Goal: Transaction & Acquisition: Purchase product/service

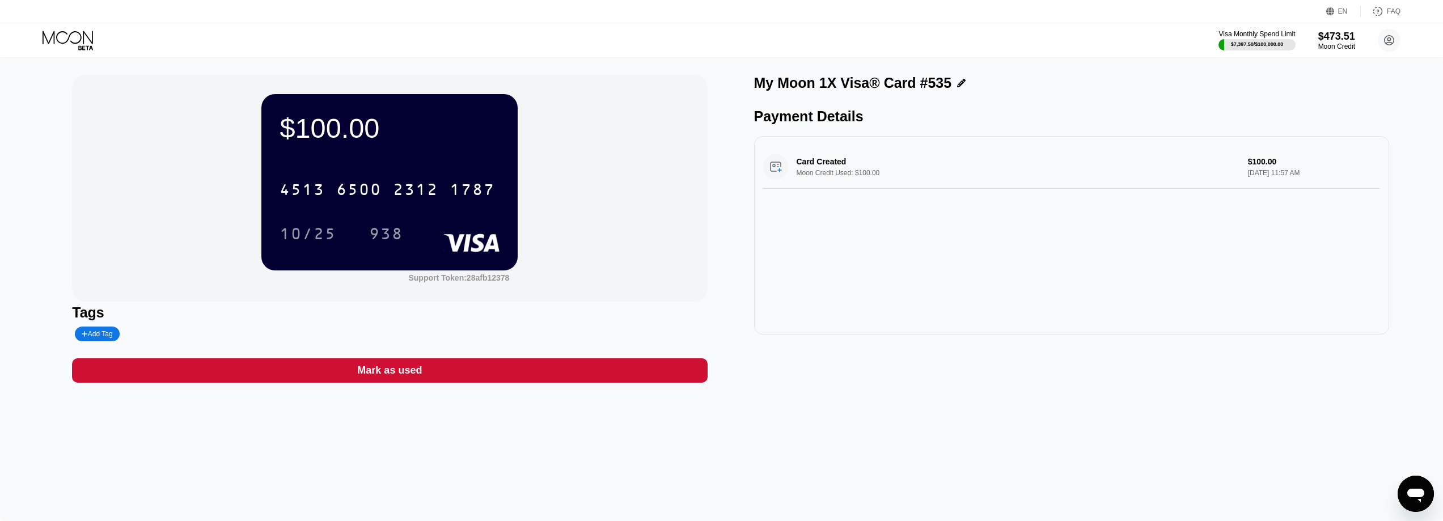
click at [63, 41] on icon at bounding box center [69, 41] width 53 height 20
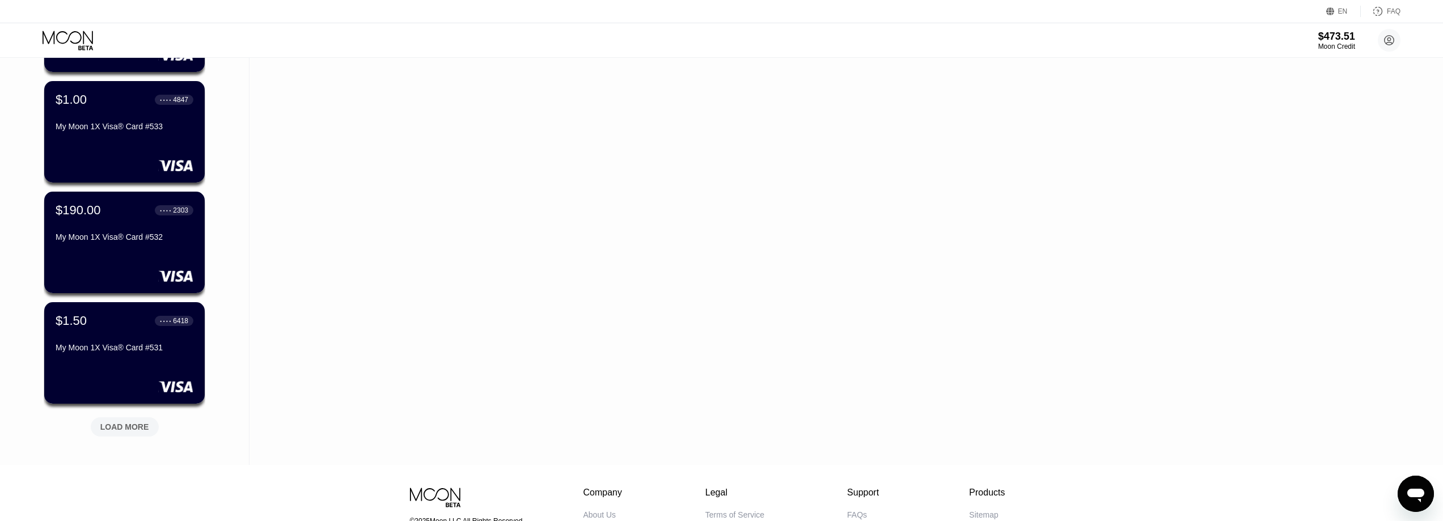
scroll to position [283, 0]
click at [124, 430] on div "LOAD MORE" at bounding box center [124, 426] width 49 height 10
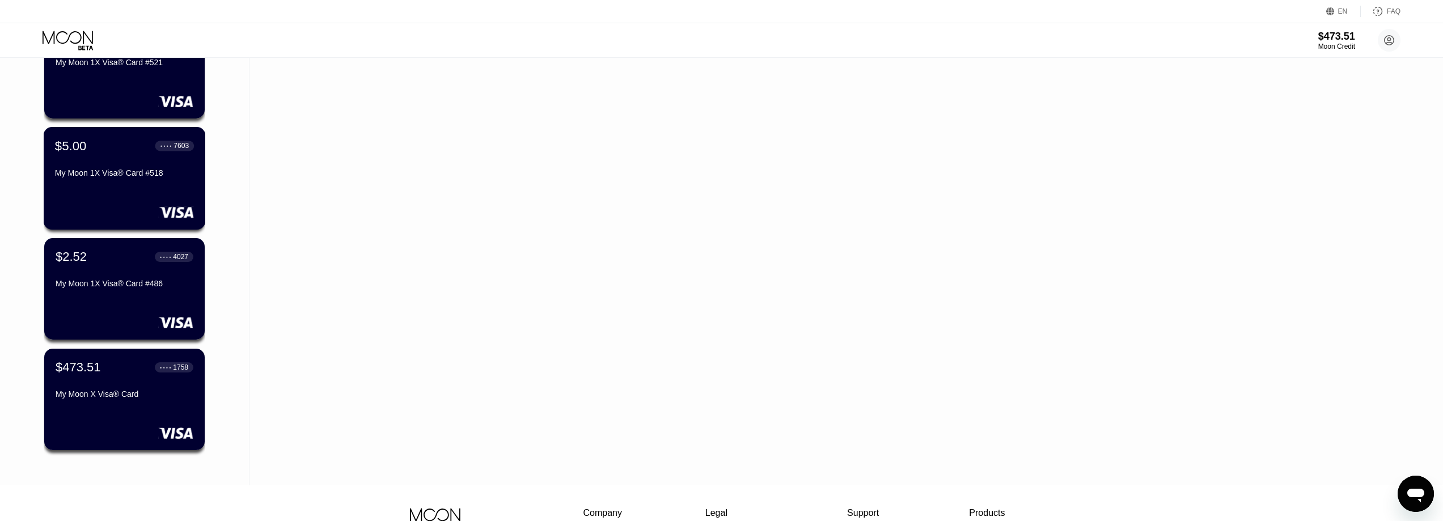
scroll to position [680, 0]
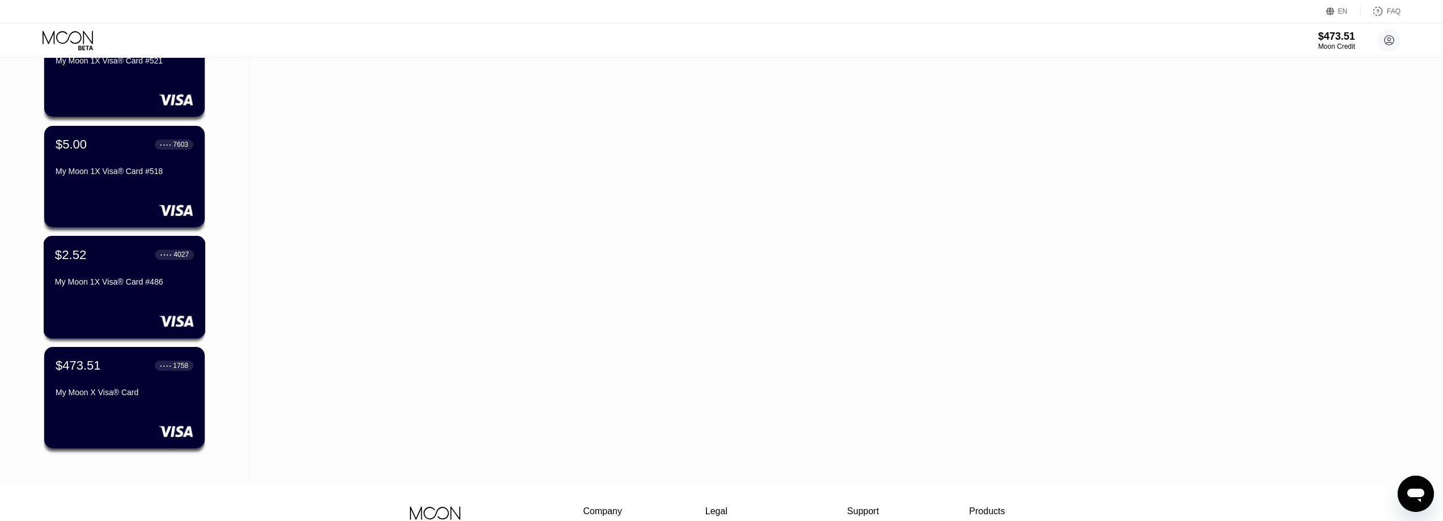
click at [134, 284] on div "My Moon 1X Visa® Card #486" at bounding box center [124, 281] width 139 height 9
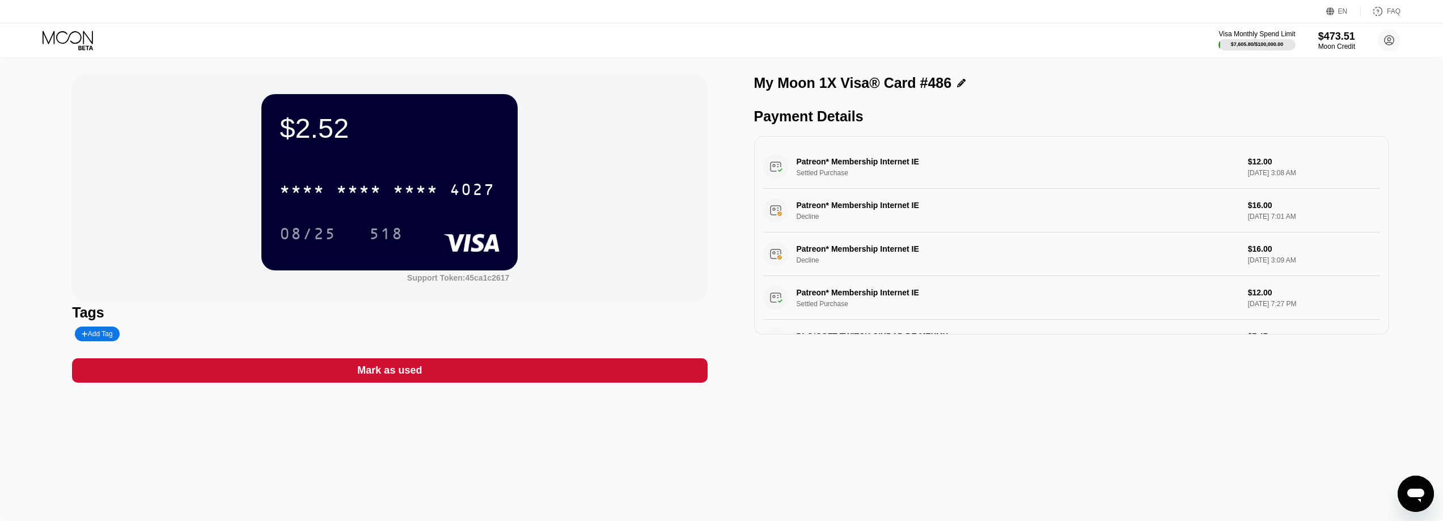
click at [53, 31] on icon at bounding box center [69, 41] width 53 height 20
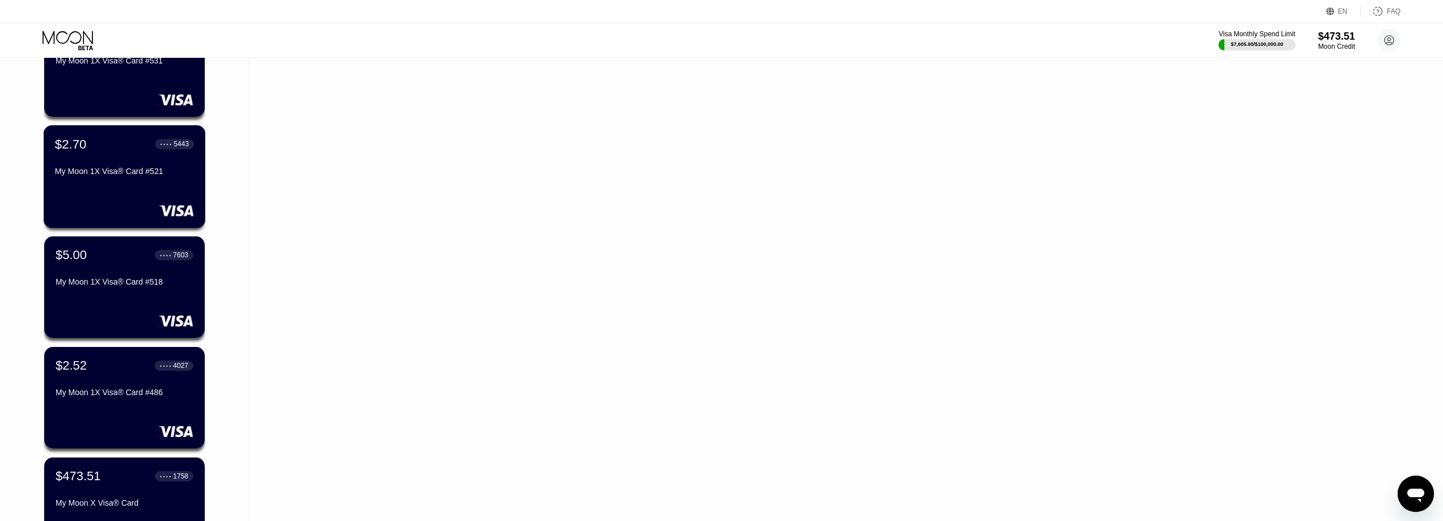
scroll to position [567, 0]
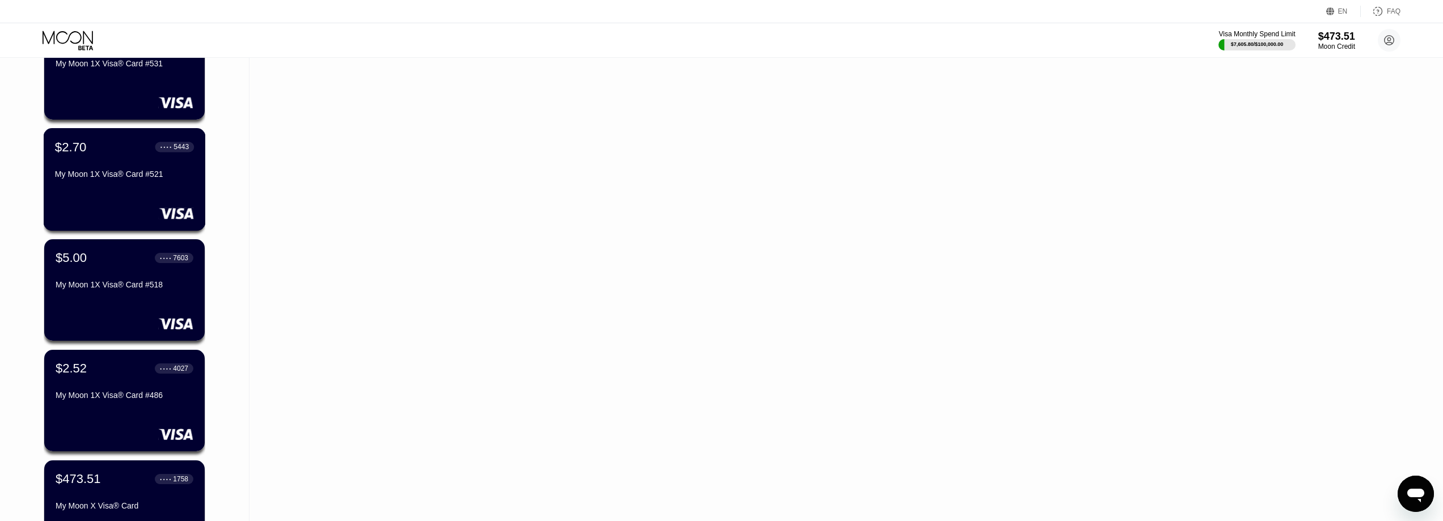
click at [109, 183] on div "My Moon 1X Visa® Card #521" at bounding box center [124, 176] width 139 height 14
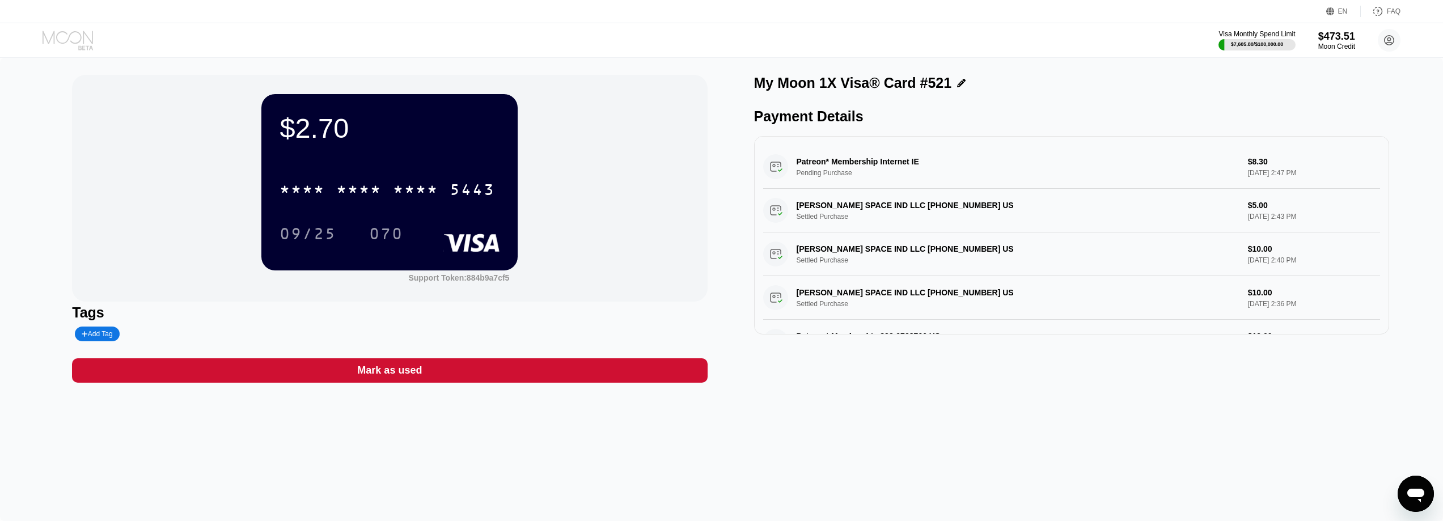
click at [56, 31] on icon at bounding box center [69, 41] width 53 height 20
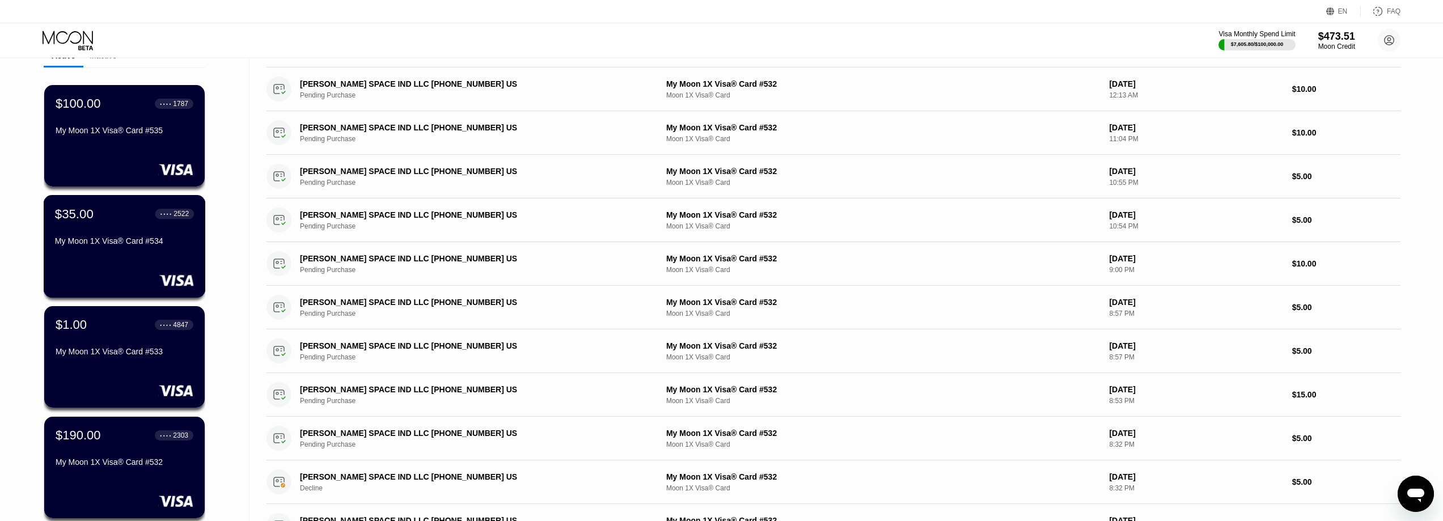
scroll to position [57, 0]
click at [118, 237] on div "$35.00 ● ● ● ● 2522 My Moon 1X Visa® Card #534" at bounding box center [124, 229] width 139 height 44
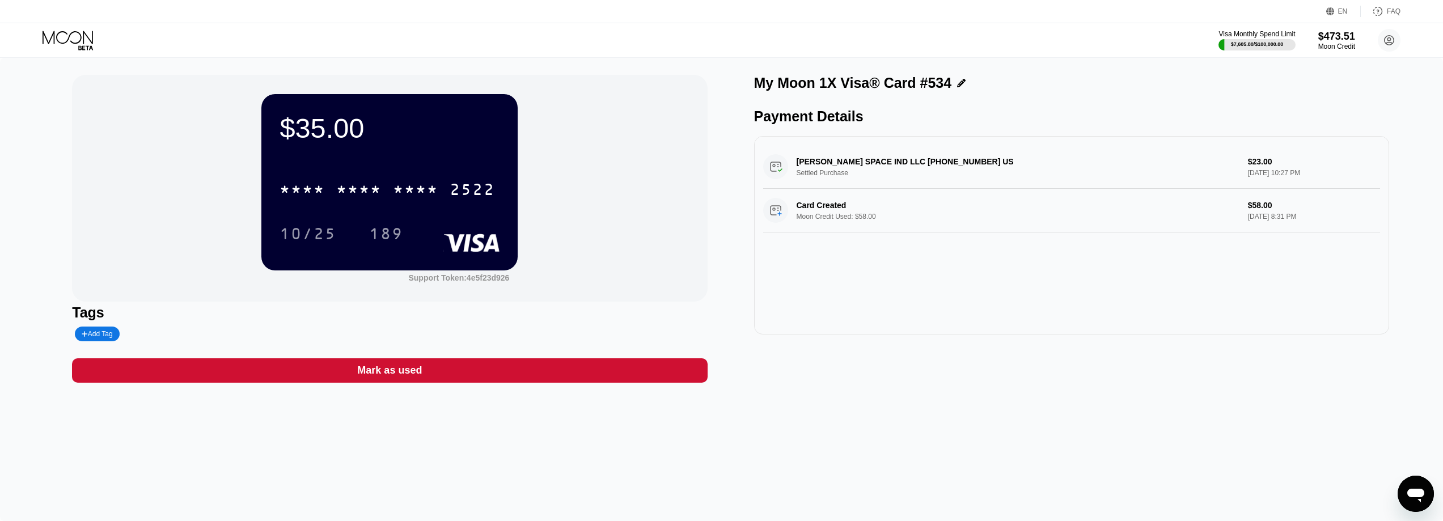
click at [78, 39] on icon at bounding box center [69, 41] width 53 height 20
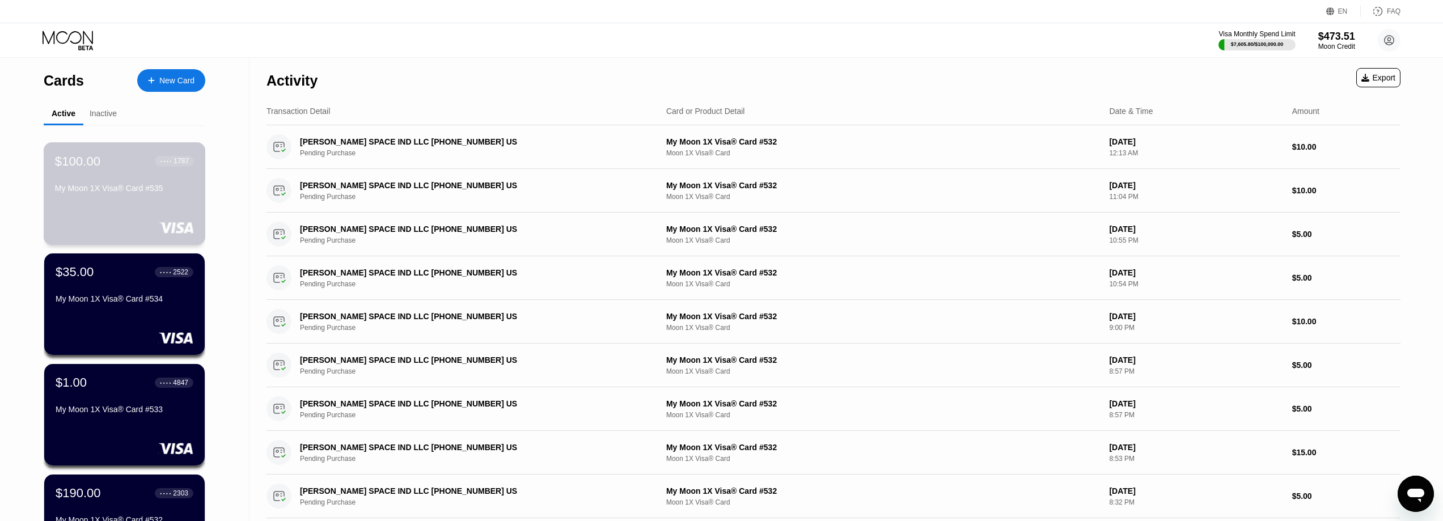
click at [79, 185] on div "$100.00 ● ● ● ● 1787 My Moon 1X Visa® Card #535" at bounding box center [124, 176] width 139 height 44
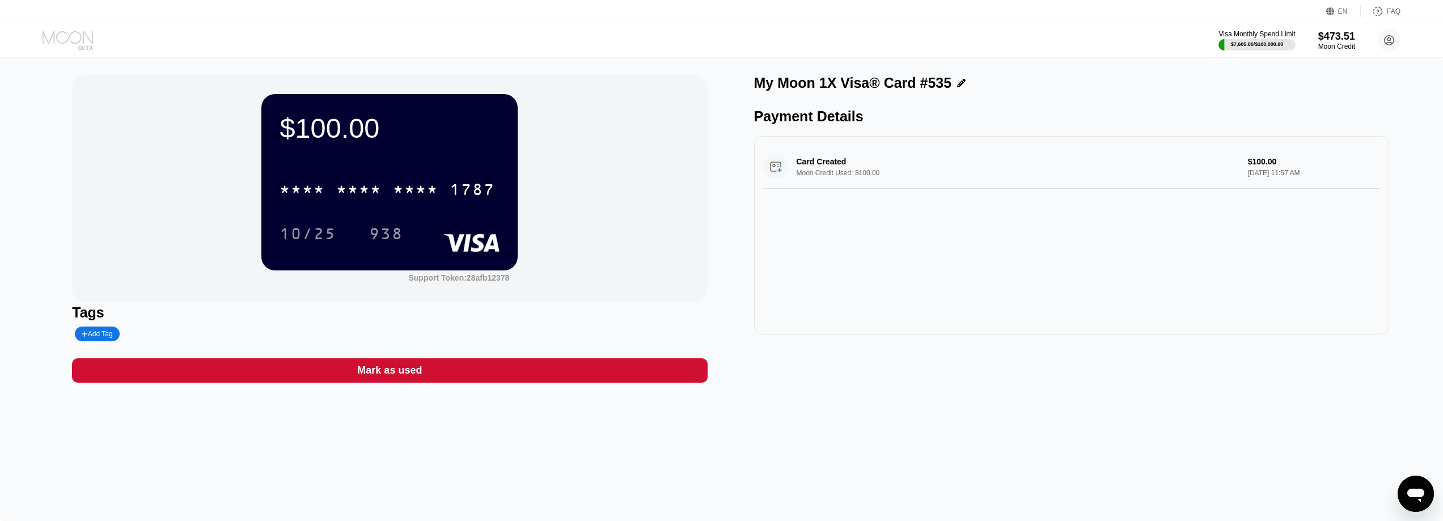
click at [74, 44] on icon at bounding box center [69, 41] width 53 height 20
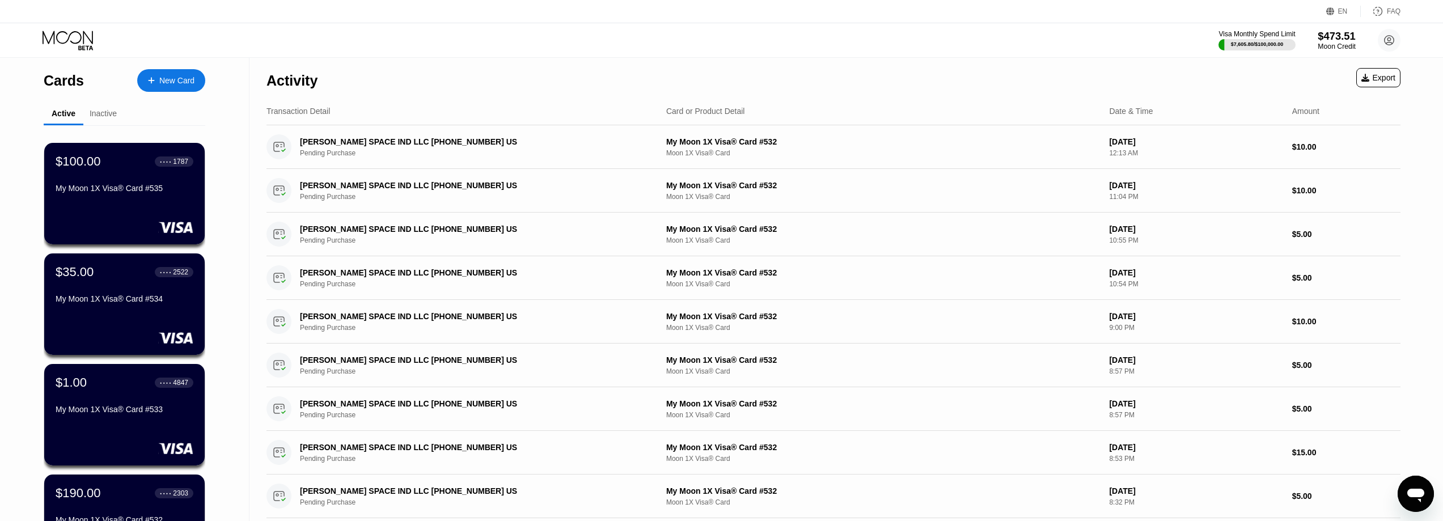
click at [1337, 34] on div "$473.51" at bounding box center [1336, 36] width 38 height 12
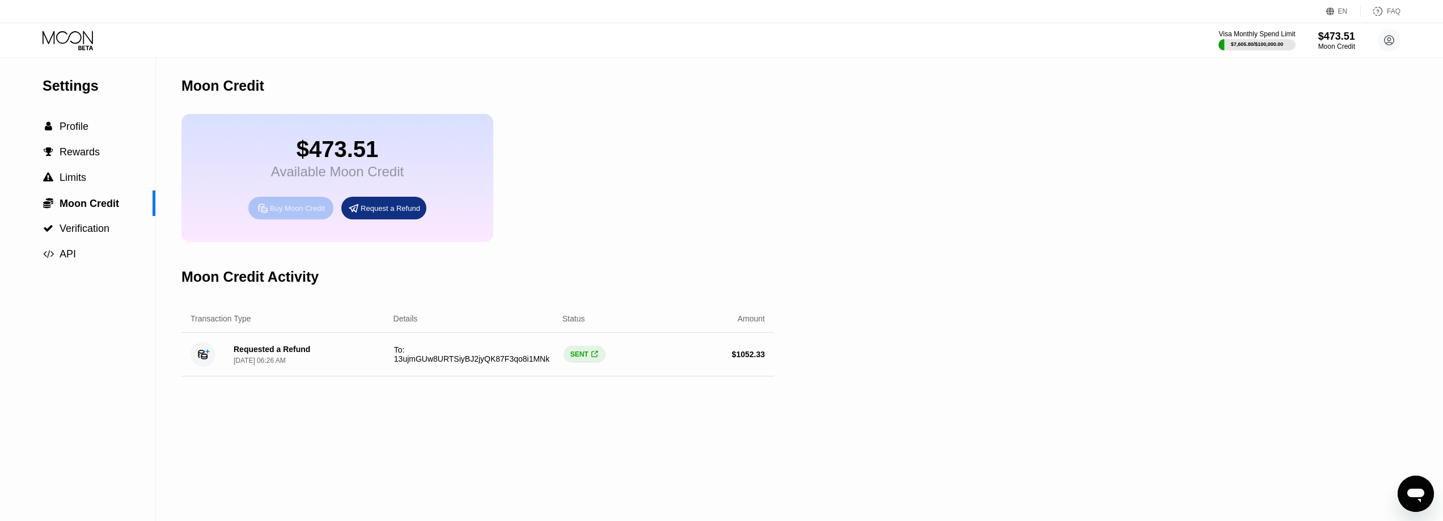
click at [281, 219] on div "Buy Moon Credit" at bounding box center [290, 208] width 85 height 23
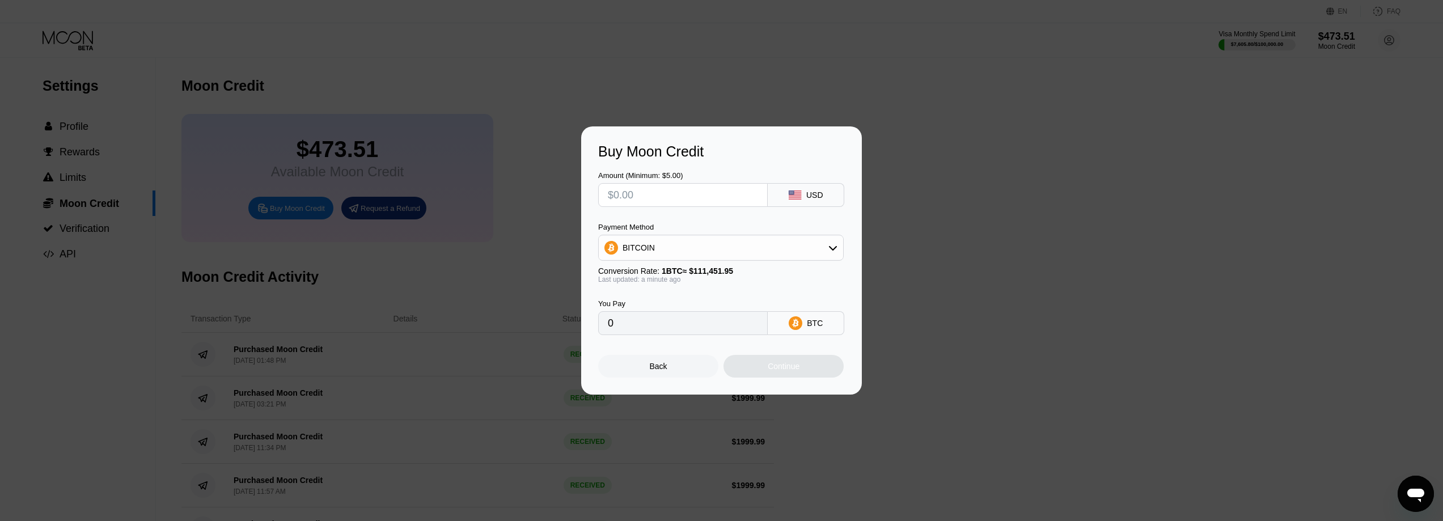
click at [964, 229] on div "Buy Moon Credit Amount (Minimum: $5.00) USD Payment Method BITCOIN Conversion R…" at bounding box center [721, 260] width 1443 height 268
drag, startPoint x: 686, startPoint y: 374, endPoint x: 681, endPoint y: 366, distance: 10.2
click at [686, 374] on div "Back" at bounding box center [658, 366] width 120 height 23
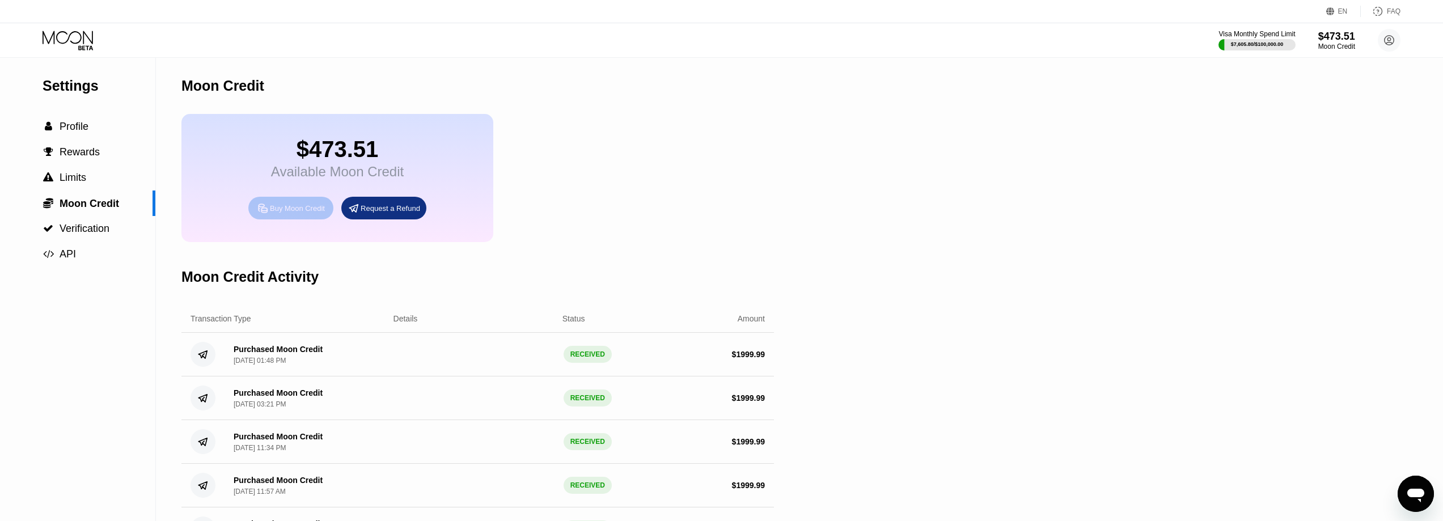
click at [308, 213] on div "Buy Moon Credit" at bounding box center [297, 208] width 55 height 10
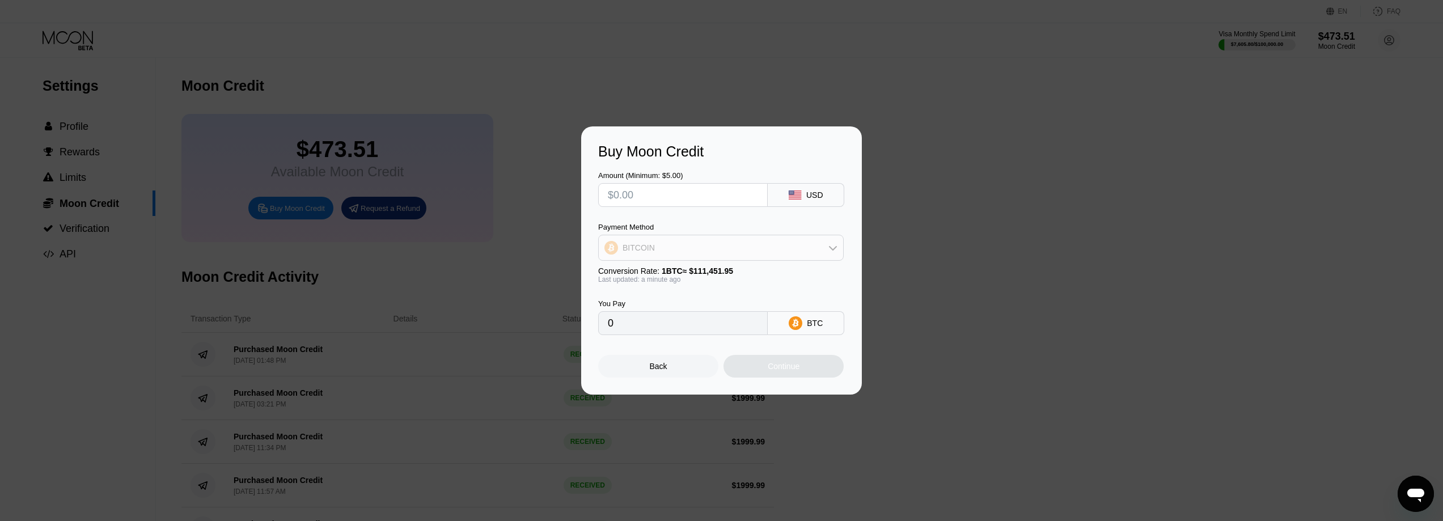
click at [699, 242] on div "BITCOIN" at bounding box center [721, 247] width 244 height 23
click at [703, 303] on div "USDT on TRON" at bounding box center [728, 303] width 214 height 9
type input "0.00"
click at [681, 184] on input "text" at bounding box center [683, 195] width 150 height 23
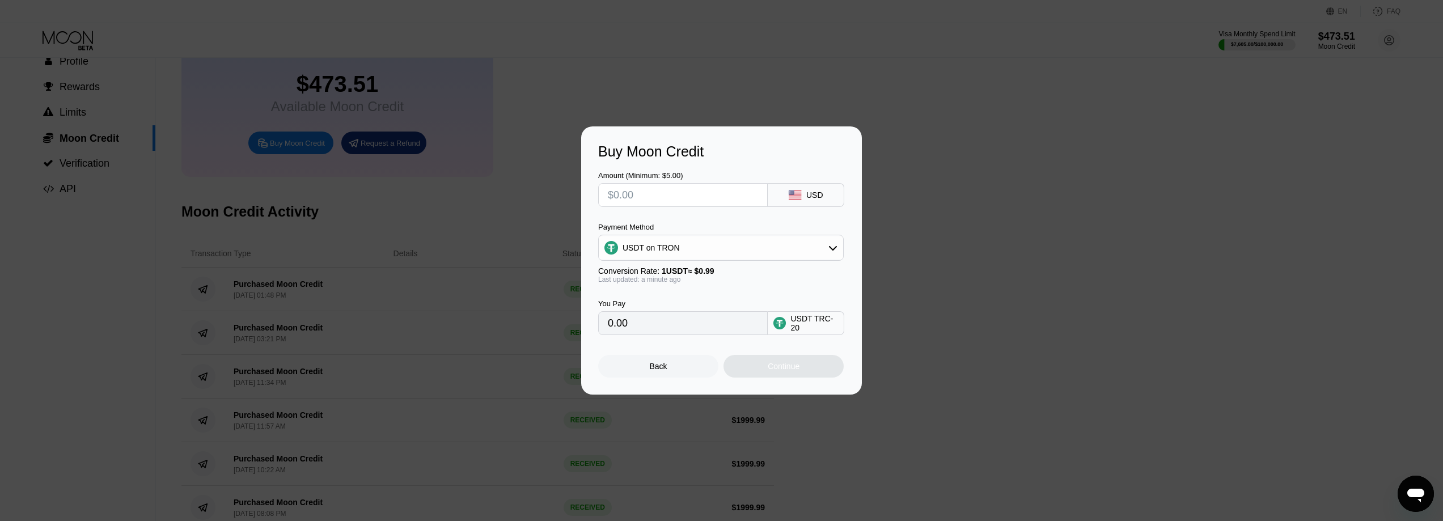
scroll to position [113, 0]
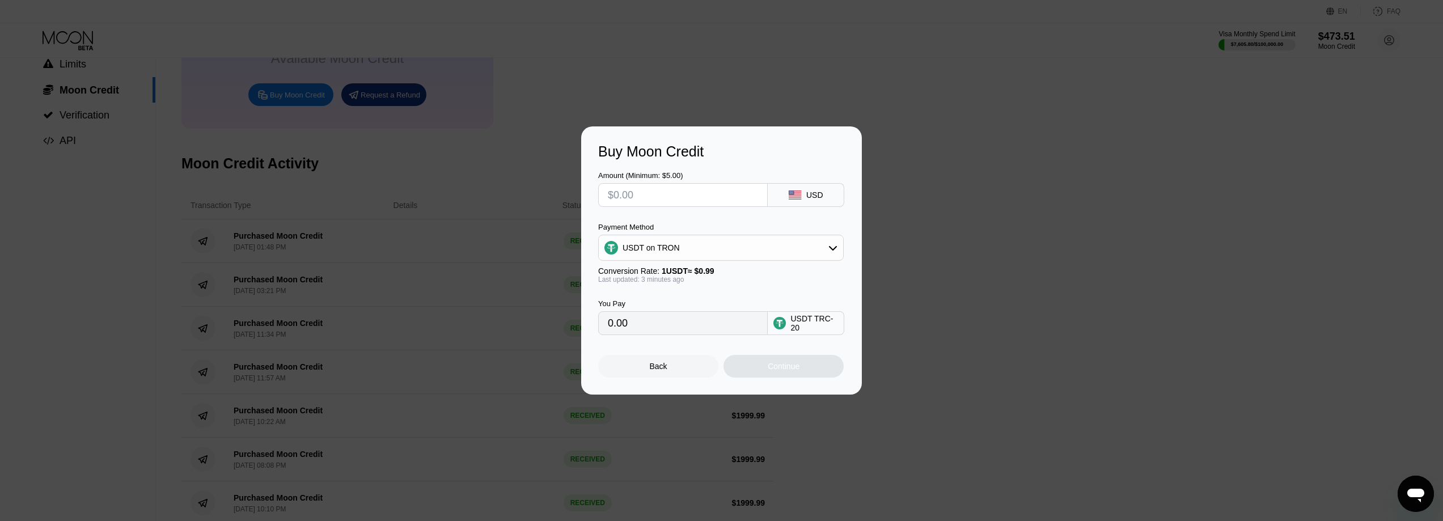
type input "$2"
type input "2.02"
click at [722, 223] on div "Payment Method" at bounding box center [720, 227] width 245 height 9
type input "$1999.99"
type input "2020.19"
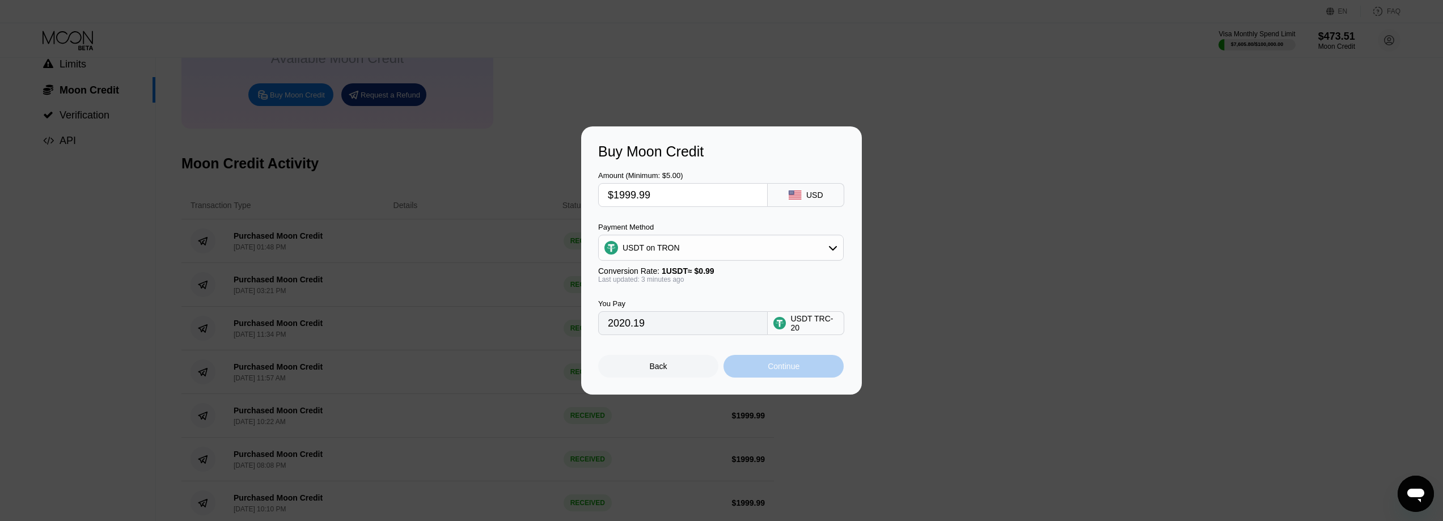
click at [794, 376] on div "Continue" at bounding box center [783, 366] width 120 height 23
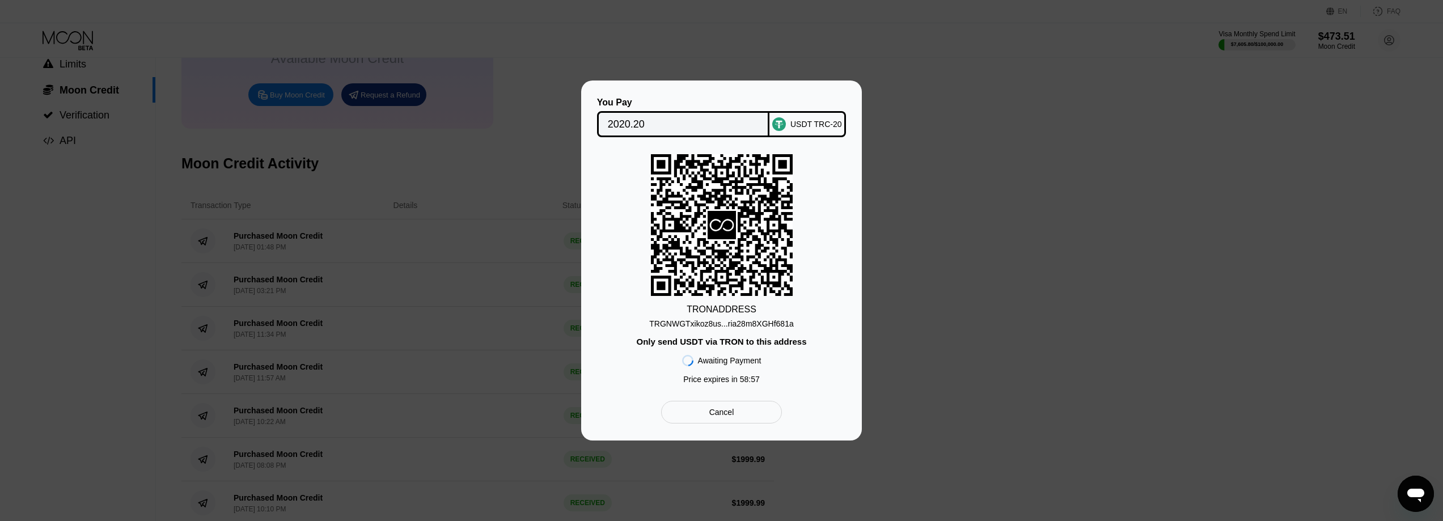
drag, startPoint x: 720, startPoint y: 321, endPoint x: 869, endPoint y: 203, distance: 190.4
click at [720, 321] on div "TRGNWGTxikoz8us...ria28m8XGHf681a" at bounding box center [721, 323] width 144 height 9
click at [630, 129] on input "2020.20" at bounding box center [683, 124] width 151 height 23
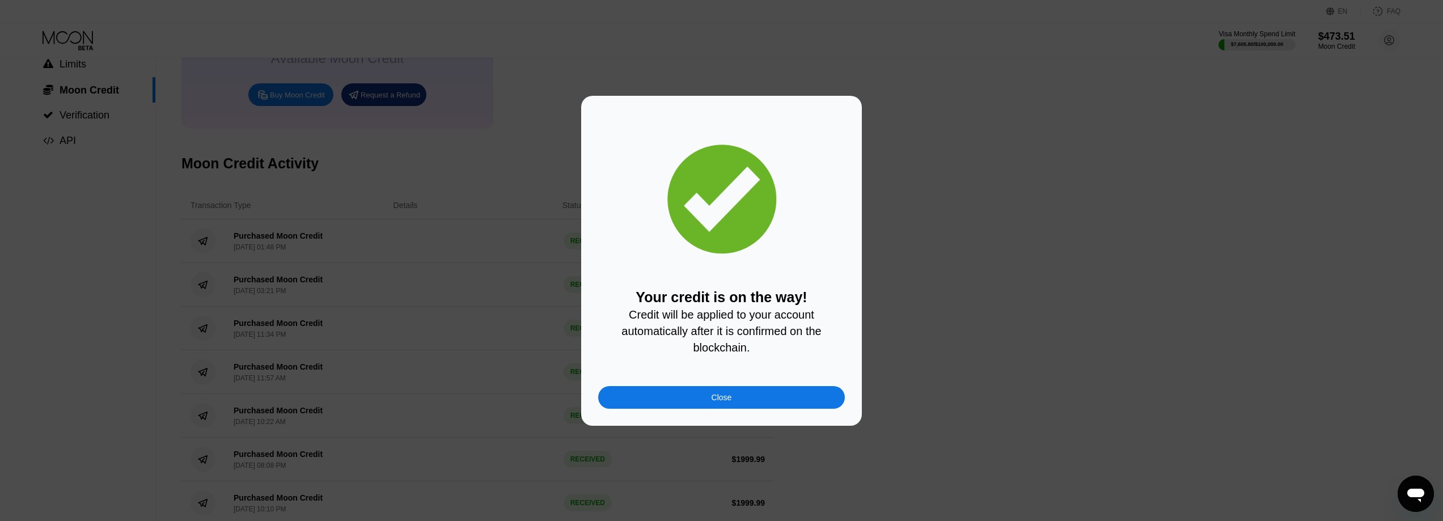
click at [760, 394] on div "Close" at bounding box center [721, 397] width 247 height 23
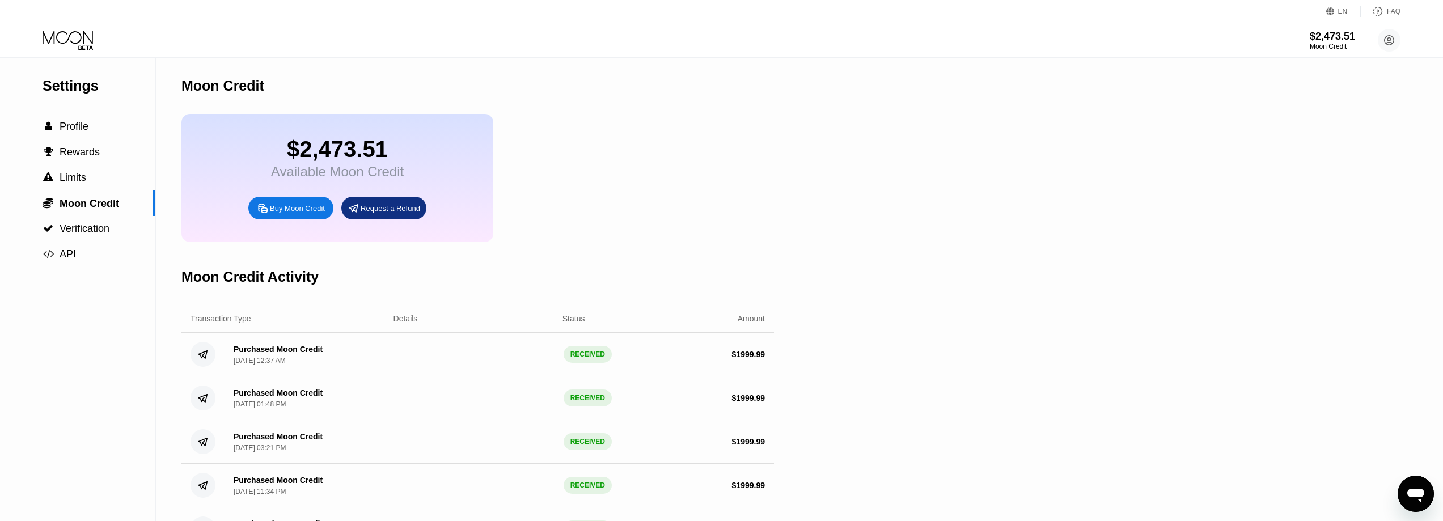
click at [83, 43] on icon at bounding box center [69, 41] width 53 height 20
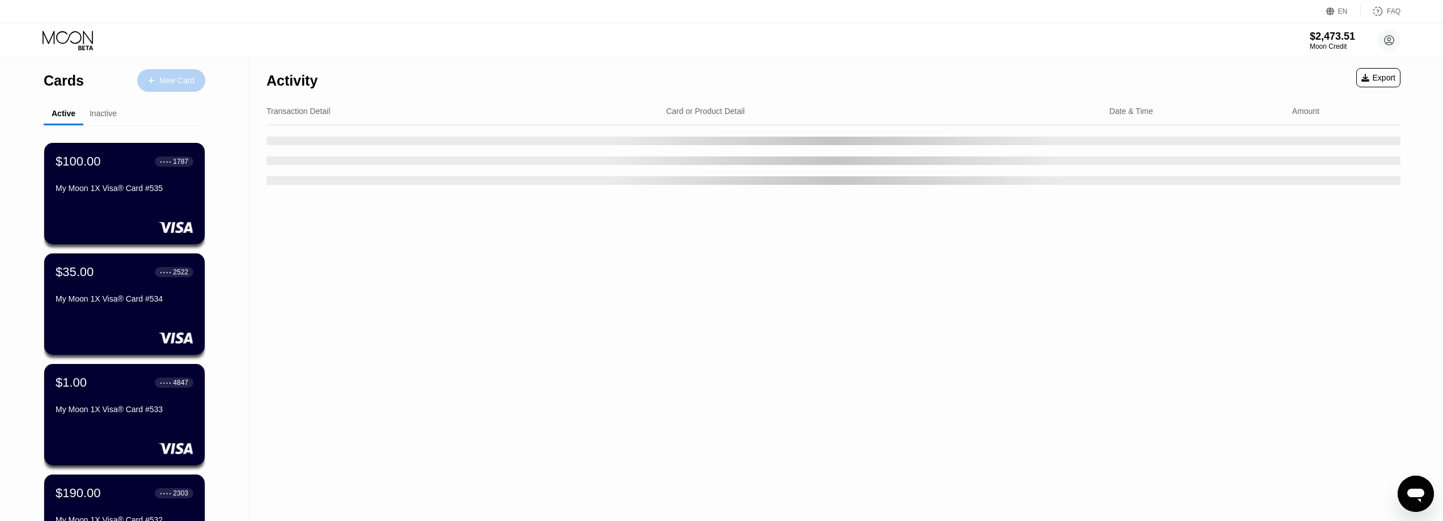
click at [184, 83] on div "New Card" at bounding box center [176, 81] width 35 height 10
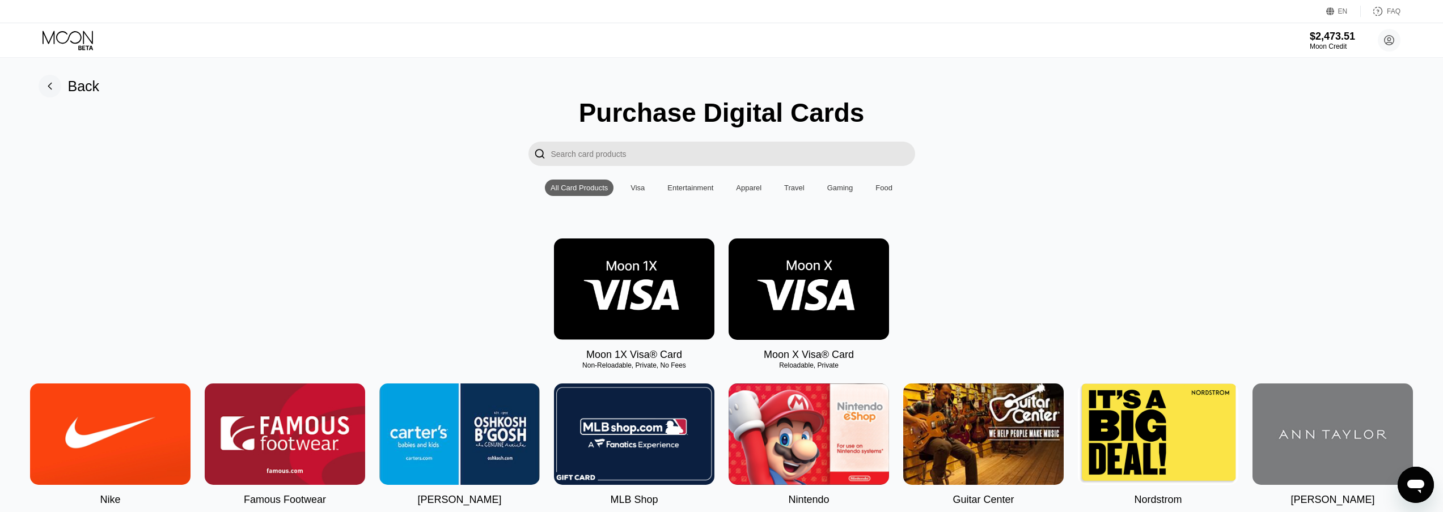
click at [660, 251] on img at bounding box center [634, 289] width 160 height 101
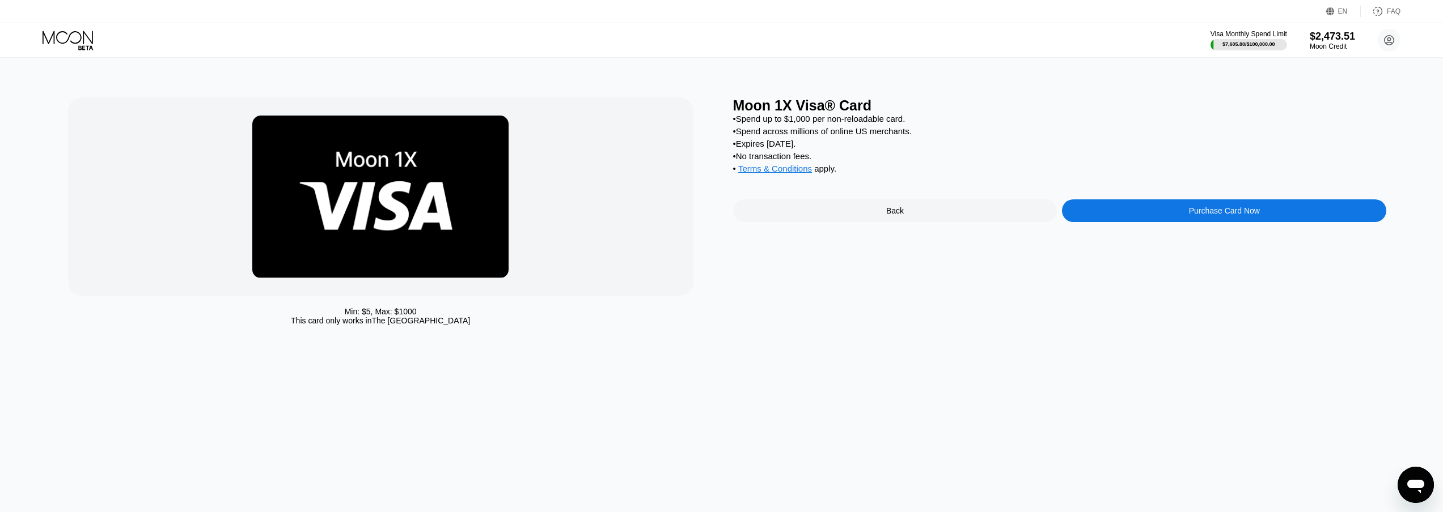
click at [1239, 234] on div "Moon 1X Visa® Card • Spend up to $1,000 per non-reloadable card. • Spend across…" at bounding box center [1060, 214] width 654 height 234
click at [1239, 215] on div "Purchase Card Now" at bounding box center [1224, 210] width 71 height 9
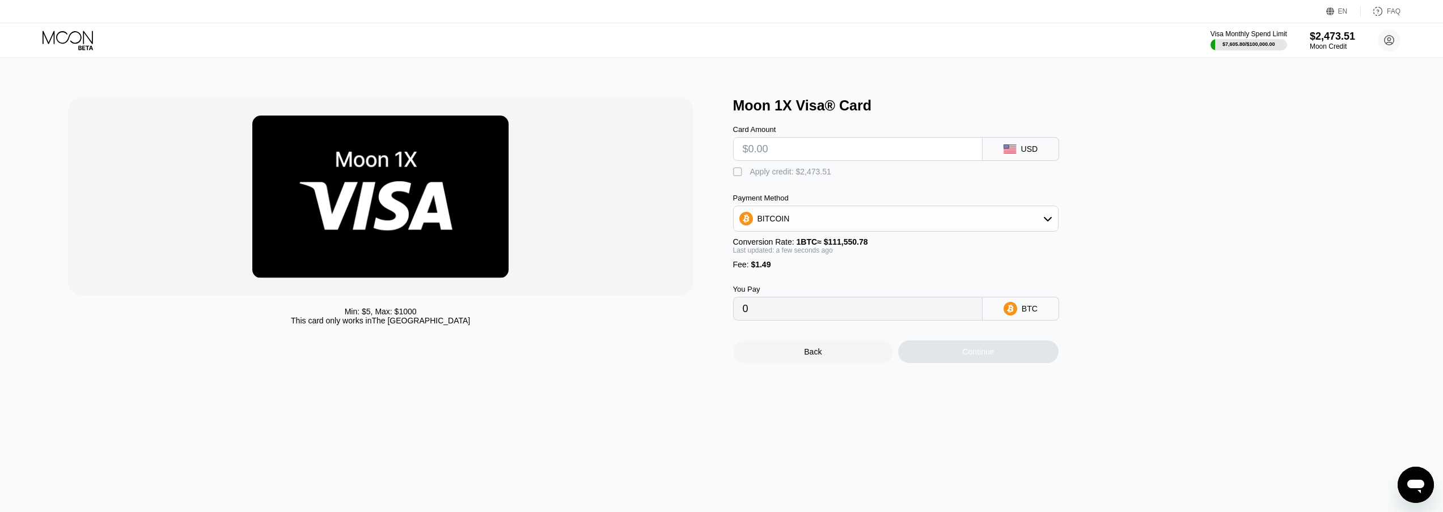
click at [791, 151] on input "text" at bounding box center [858, 149] width 230 height 23
type input "$989"
type input "0.00887928"
type input "$989"
click at [785, 176] on div "Apply credit: $990.49" at bounding box center [787, 171] width 75 height 9
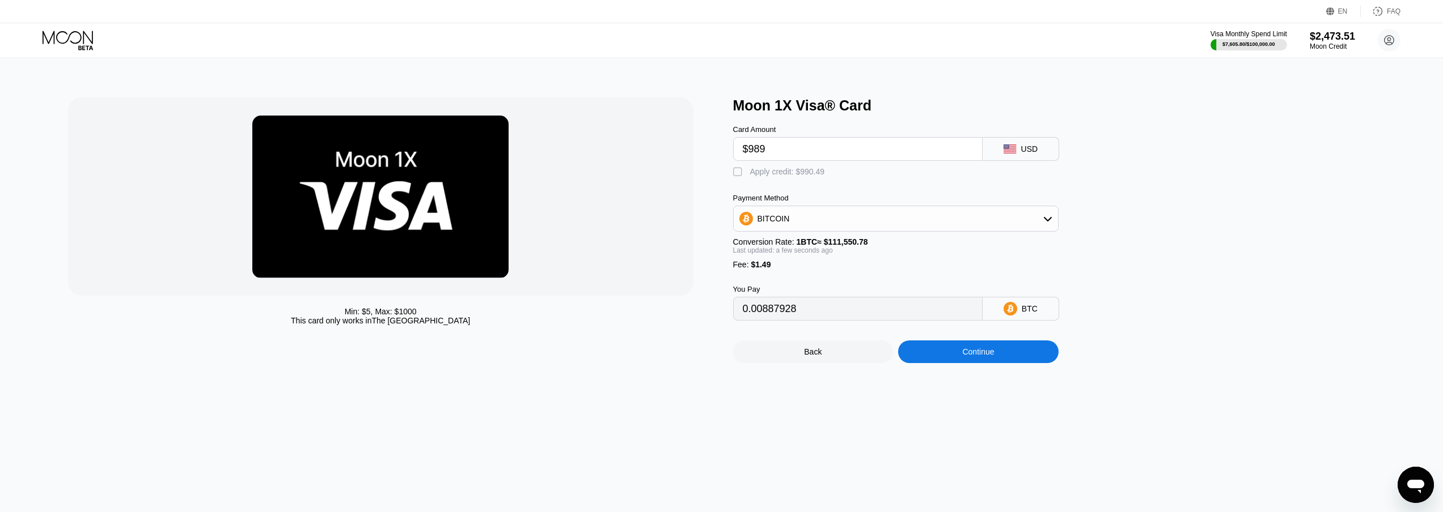
type input "0"
click at [976, 357] on div "Continue" at bounding box center [978, 351] width 32 height 9
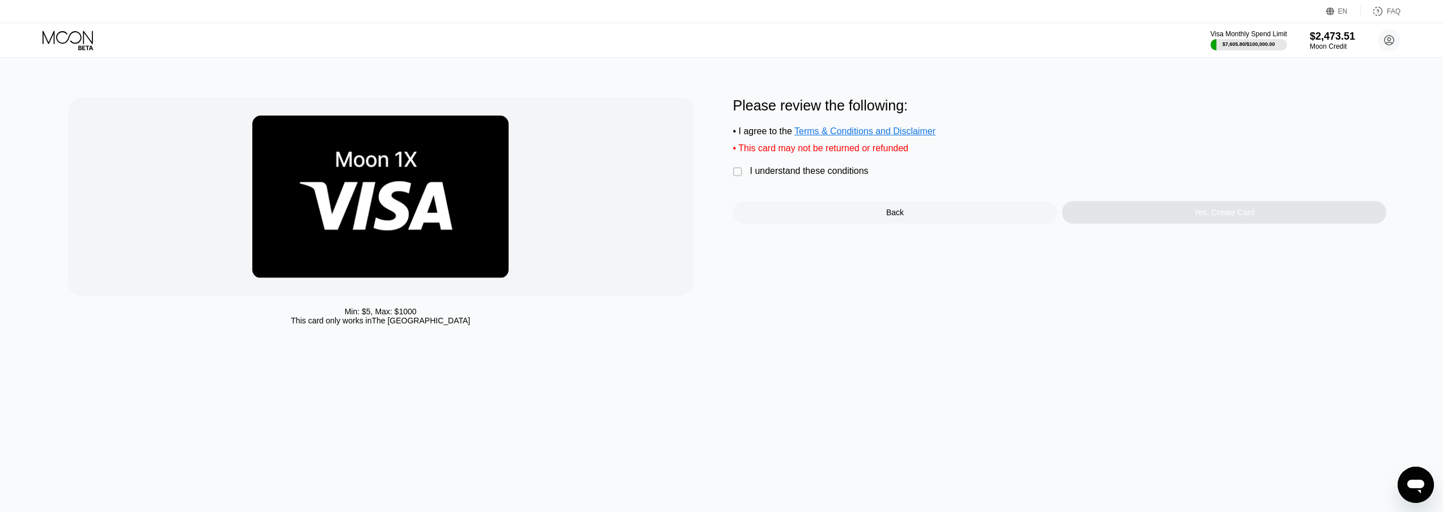
click at [850, 176] on div "I understand these conditions" at bounding box center [809, 171] width 118 height 10
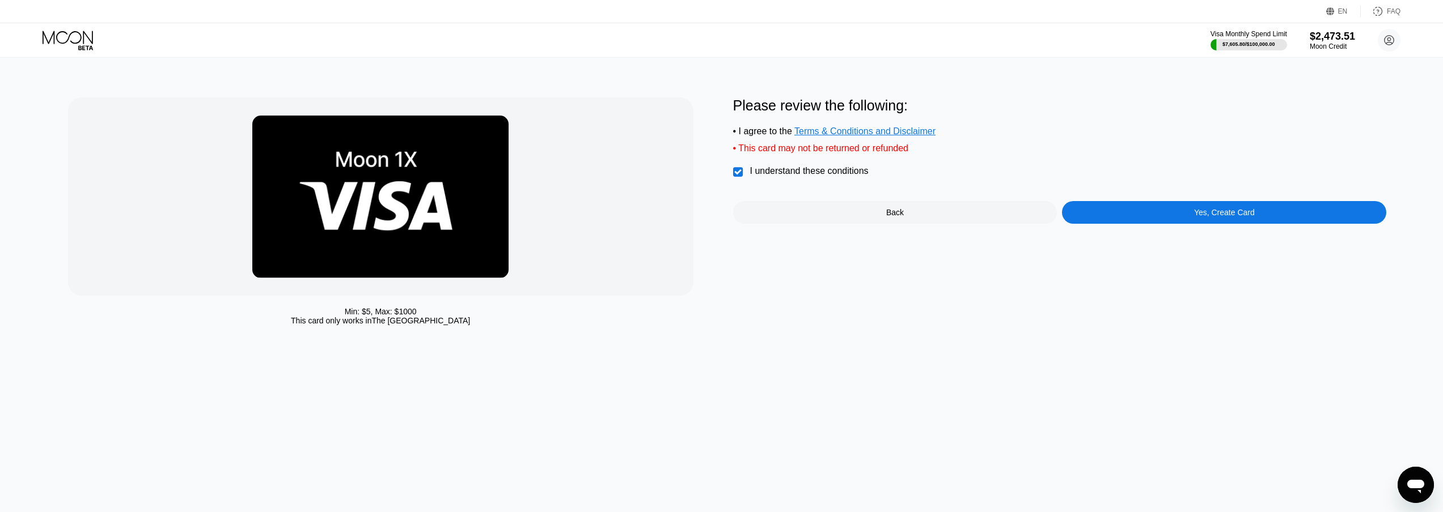
click at [1167, 220] on div "Yes, Create Card" at bounding box center [1224, 212] width 324 height 23
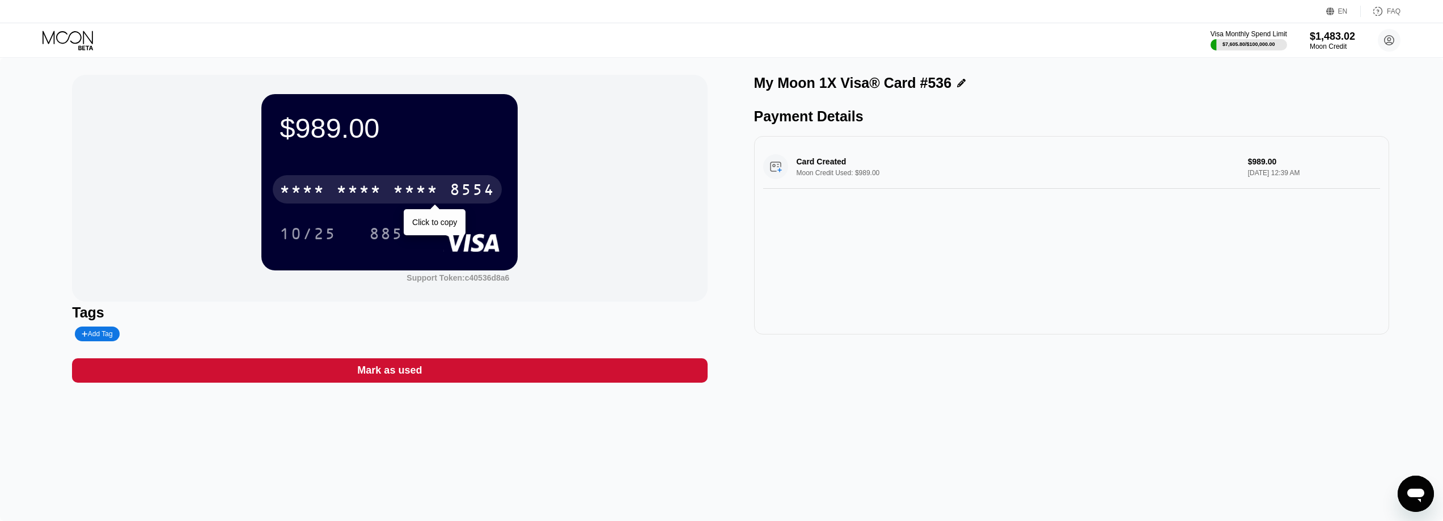
click at [395, 183] on div "* * * * * * * * * * * * 8554" at bounding box center [387, 189] width 229 height 28
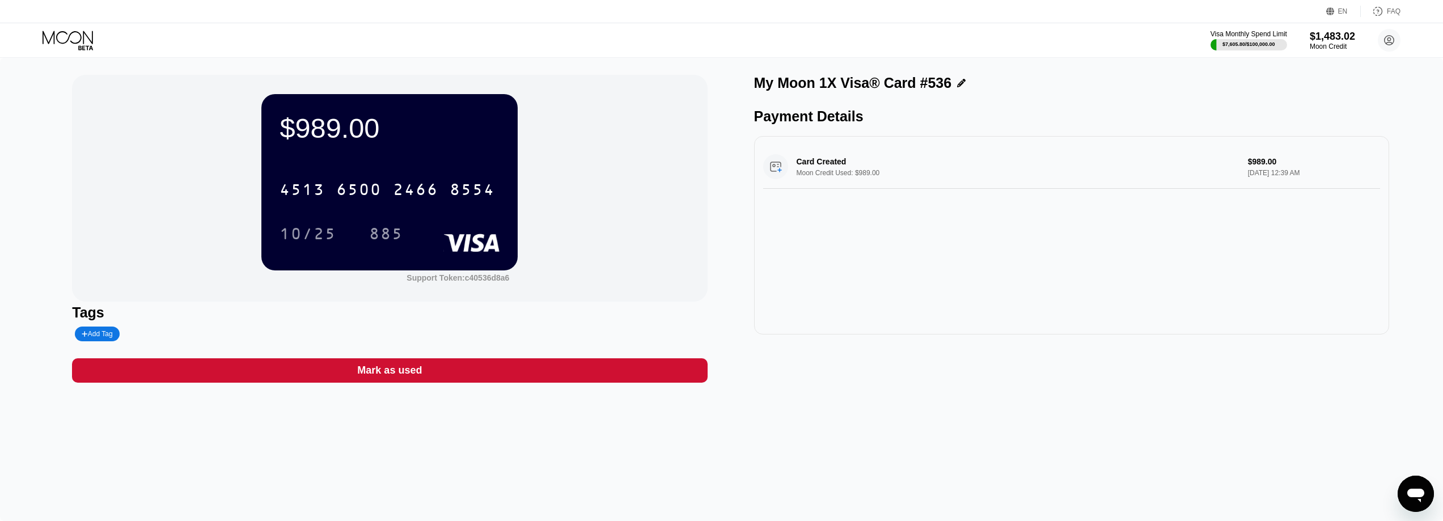
click at [52, 40] on icon at bounding box center [69, 41] width 53 height 20
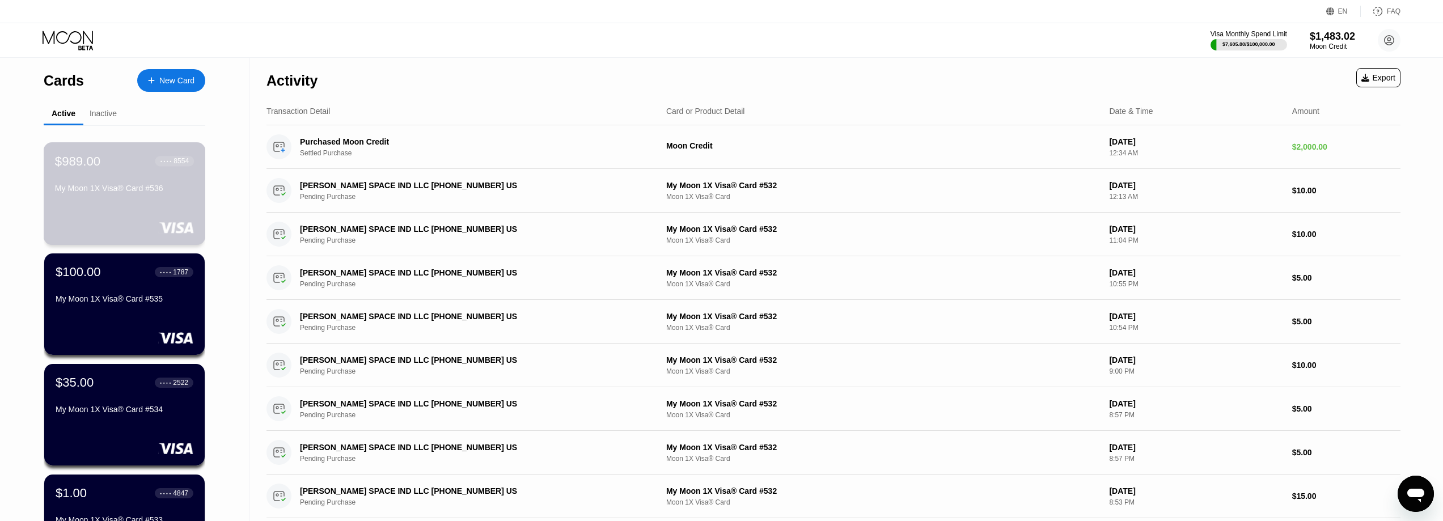
click at [83, 158] on div "$989.00" at bounding box center [77, 161] width 45 height 15
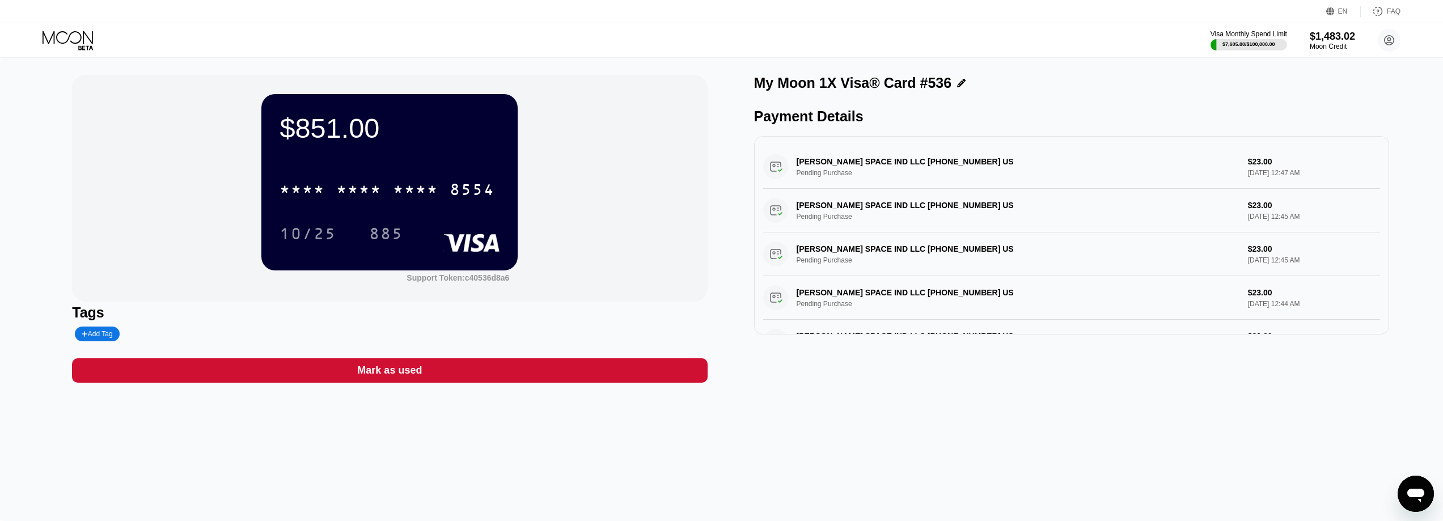
click at [60, 32] on icon at bounding box center [68, 37] width 50 height 13
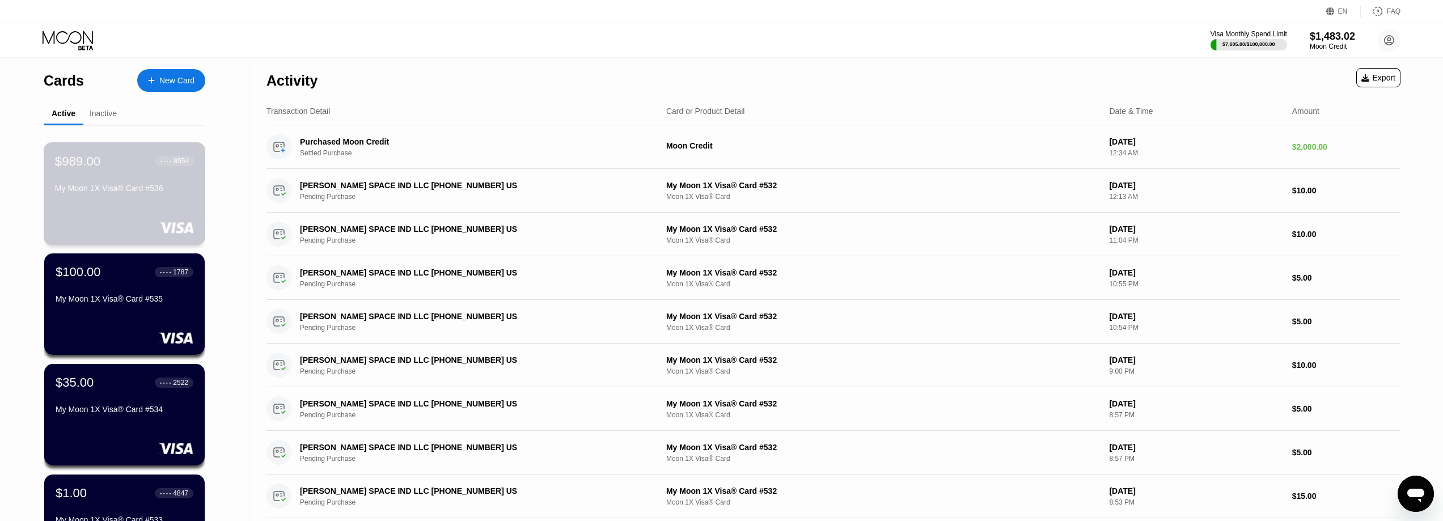
click at [81, 158] on div "$989.00" at bounding box center [77, 161] width 45 height 15
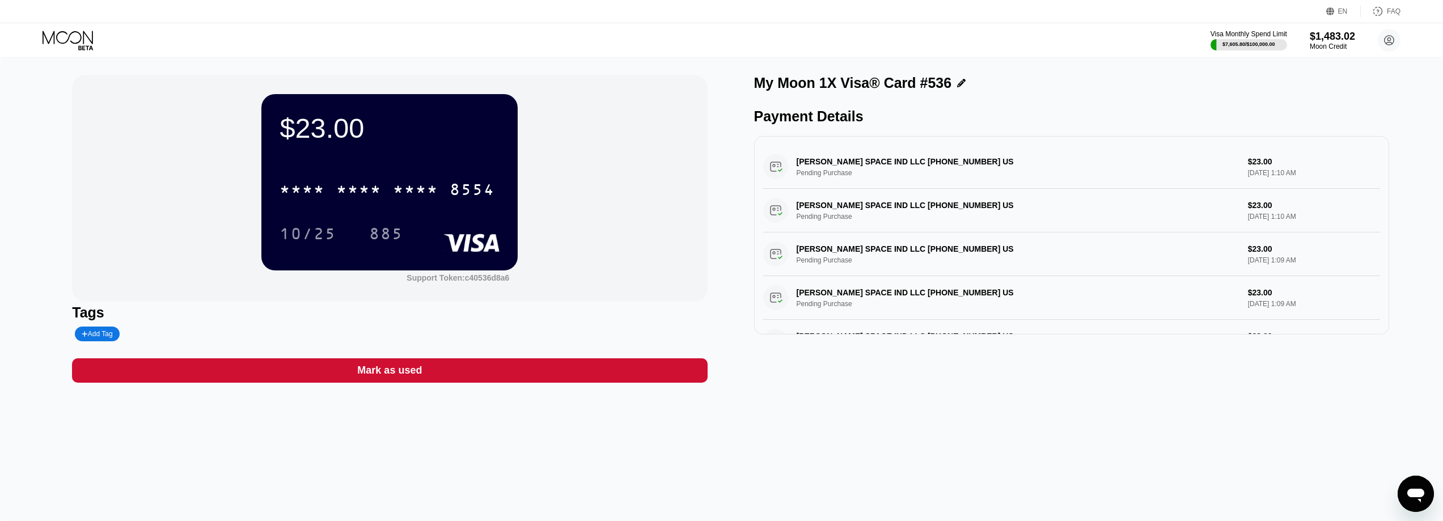
click at [66, 50] on icon at bounding box center [69, 41] width 53 height 20
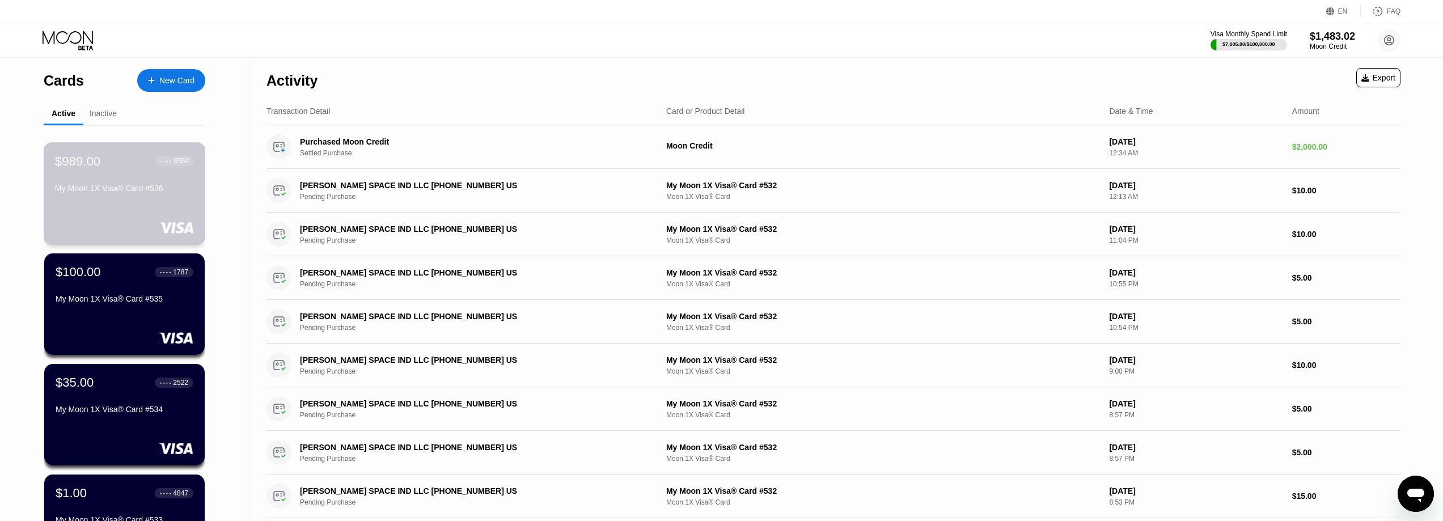
click at [109, 191] on div "My Moon 1X Visa® Card #536" at bounding box center [124, 188] width 139 height 9
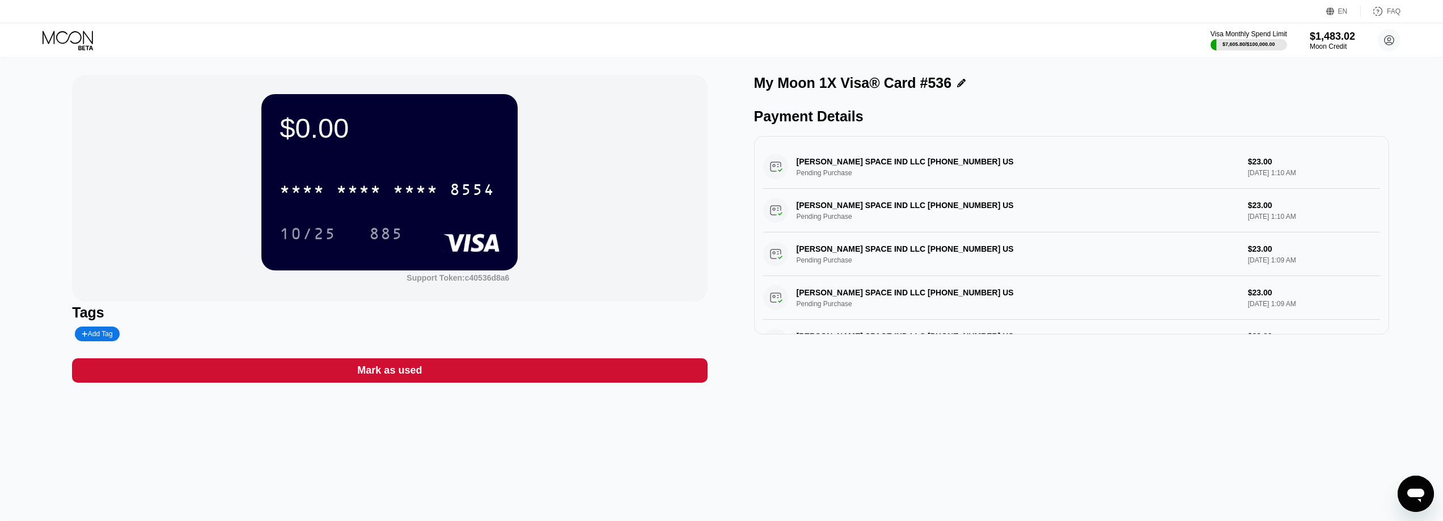
click at [584, 358] on div "$0.00 * * * * * * * * * * * * 8554 10/25 885 Support Token: c40536d8a6 Tags Add…" at bounding box center [389, 229] width 635 height 308
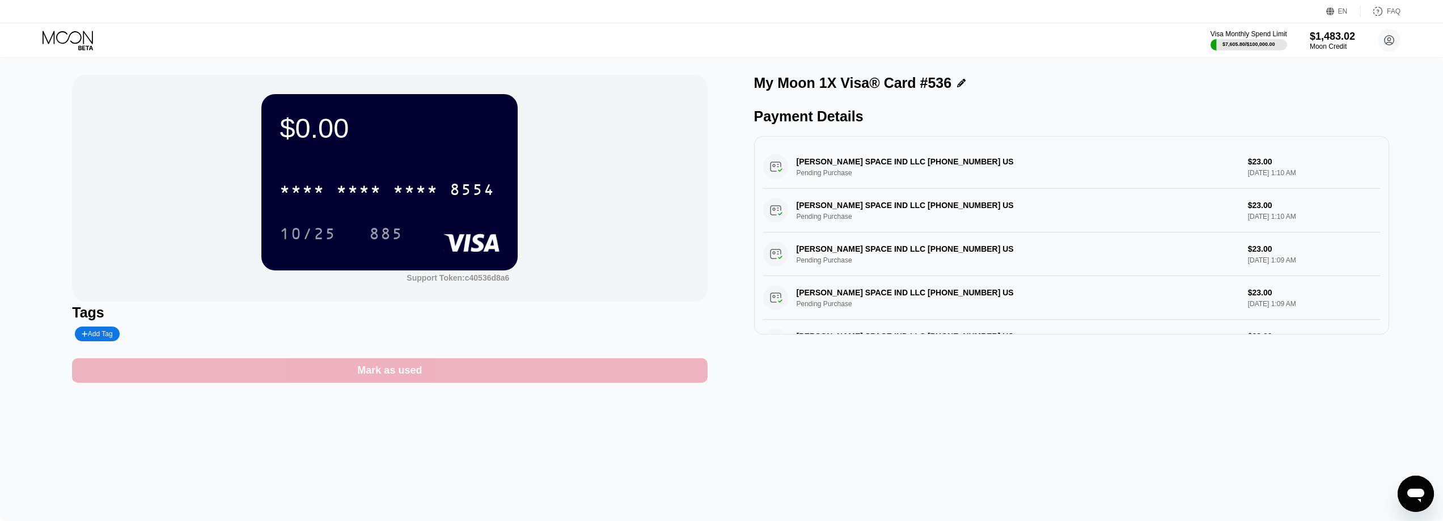
click at [586, 369] on div "Mark as used" at bounding box center [389, 370] width 635 height 24
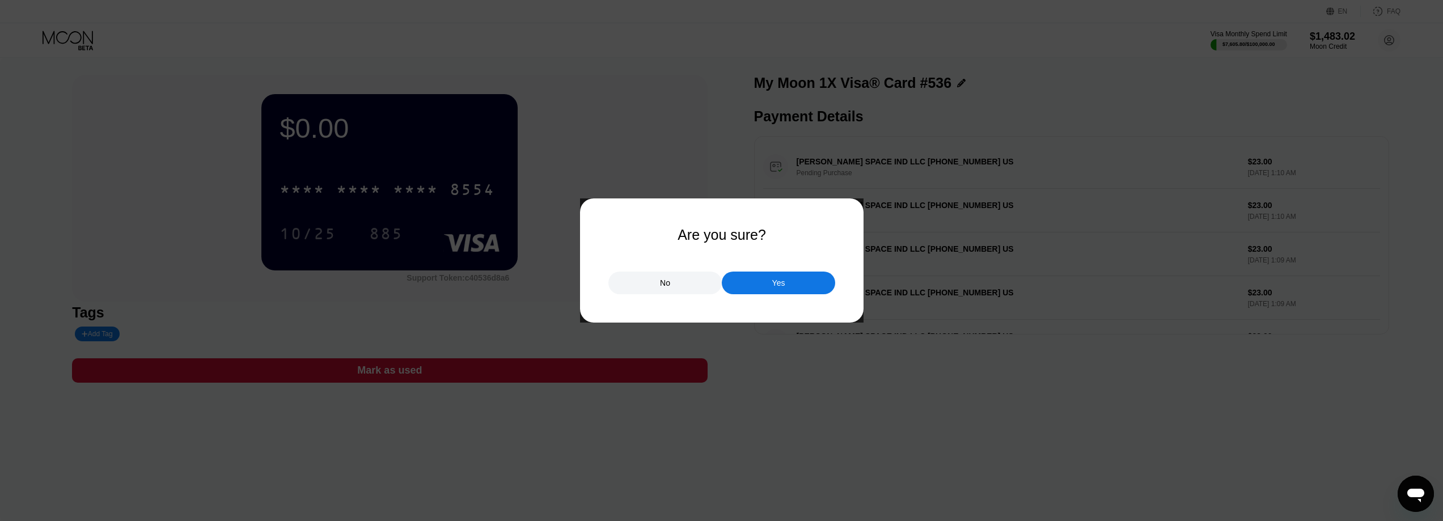
drag, startPoint x: 760, startPoint y: 285, endPoint x: 1127, endPoint y: 77, distance: 421.9
click at [760, 283] on div "Yes" at bounding box center [778, 283] width 113 height 23
